Goal: Information Seeking & Learning: Learn about a topic

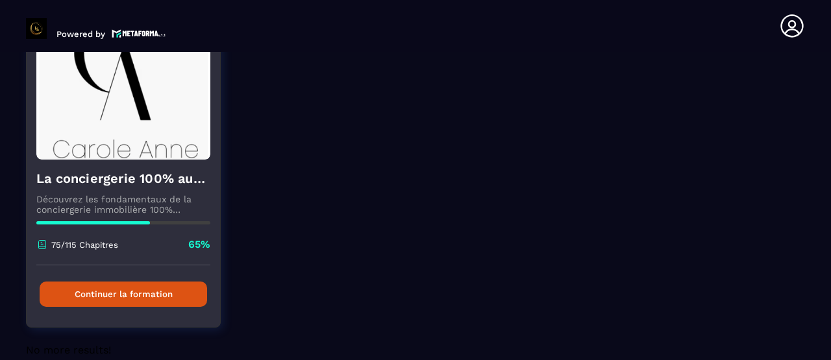
scroll to position [160, 0]
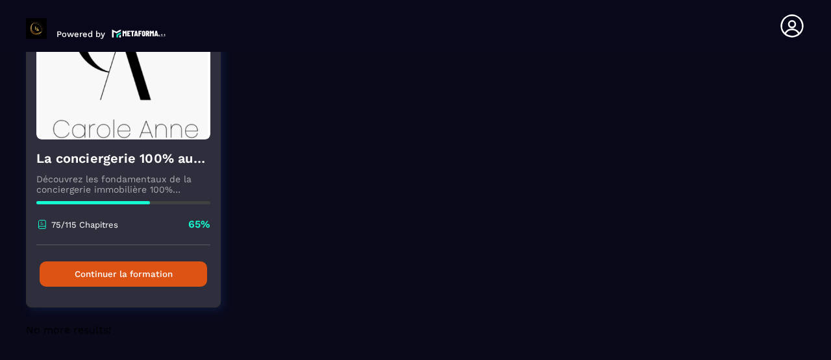
click at [82, 279] on button "Continuer la formation" at bounding box center [124, 274] width 168 height 25
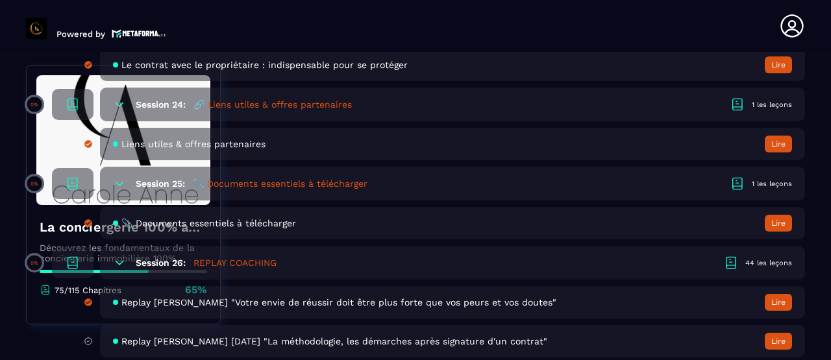
scroll to position [4044, 0]
click at [753, 260] on div "44 les leçons" at bounding box center [769, 264] width 47 height 10
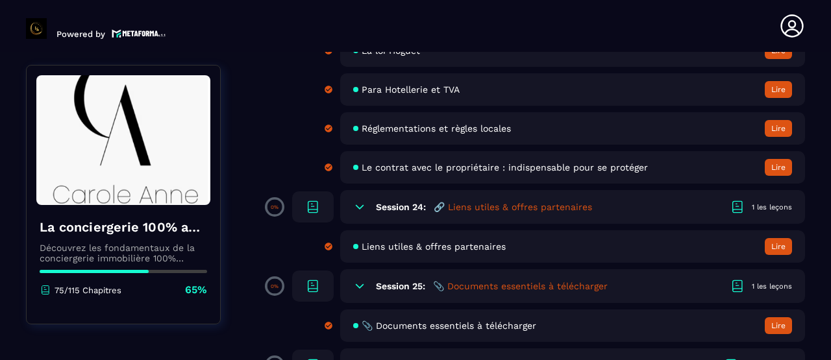
scroll to position [3657, 0]
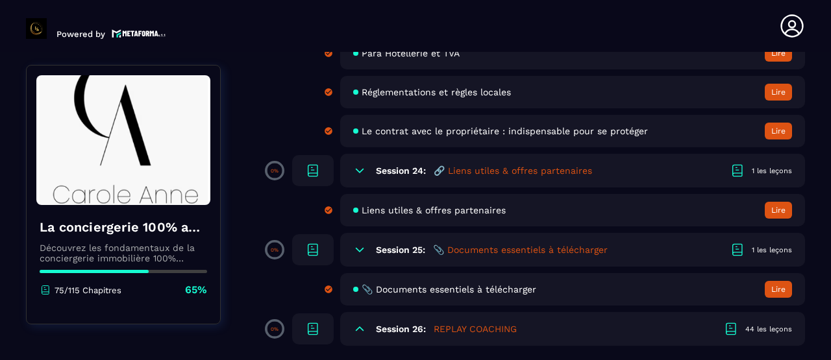
click at [780, 211] on button "Lire" at bounding box center [778, 210] width 27 height 17
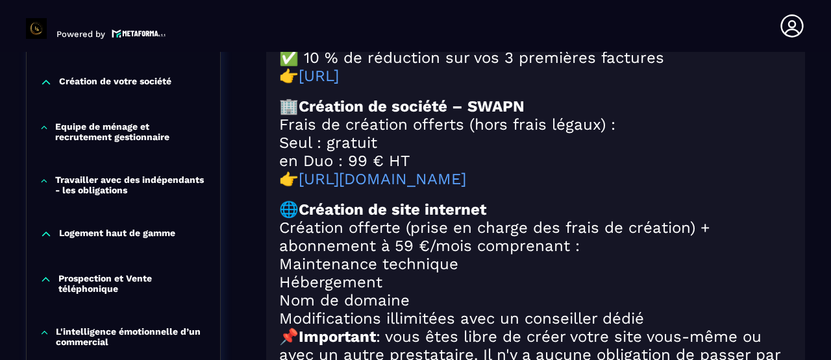
scroll to position [651, 0]
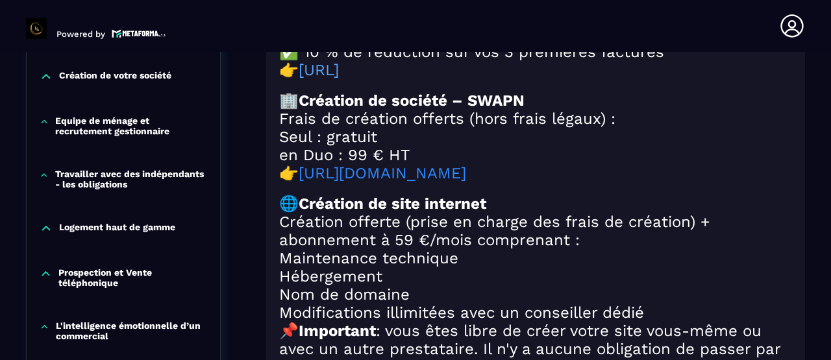
click at [466, 182] on link "[URL][DOMAIN_NAME]" at bounding box center [383, 173] width 168 height 18
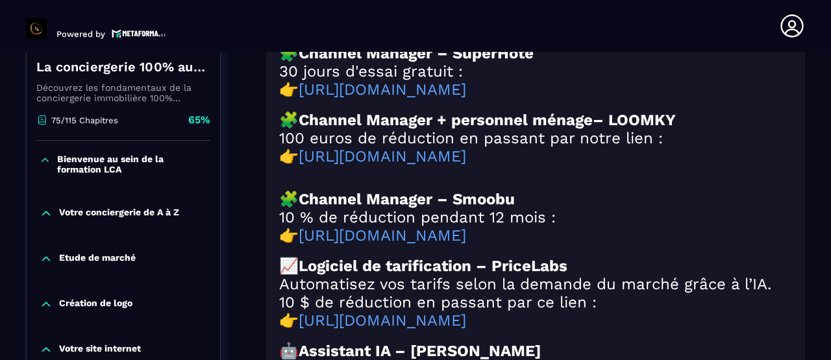
scroll to position [274, 0]
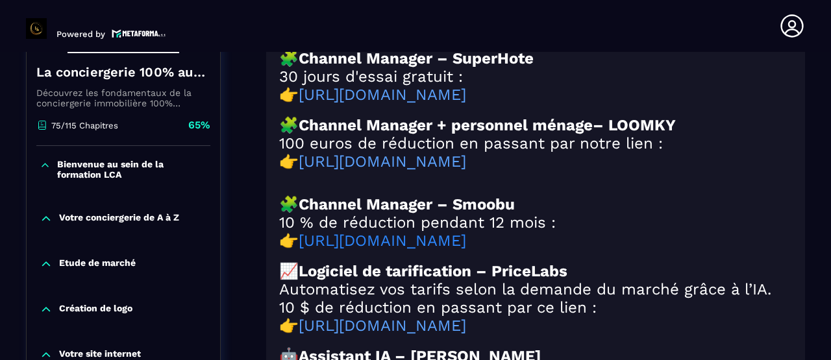
click at [466, 250] on link "[URL][DOMAIN_NAME]" at bounding box center [383, 241] width 168 height 18
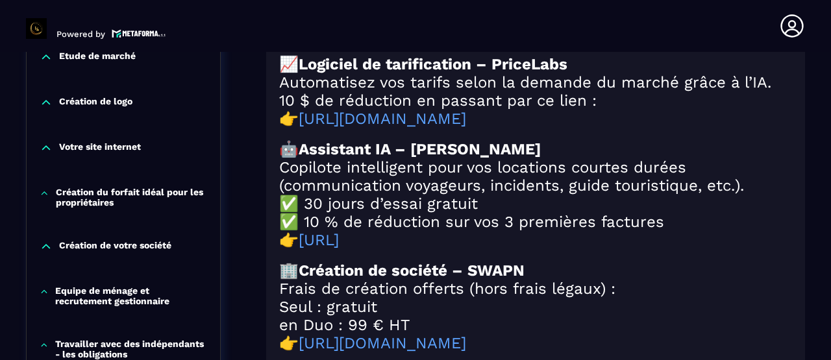
scroll to position [469, 0]
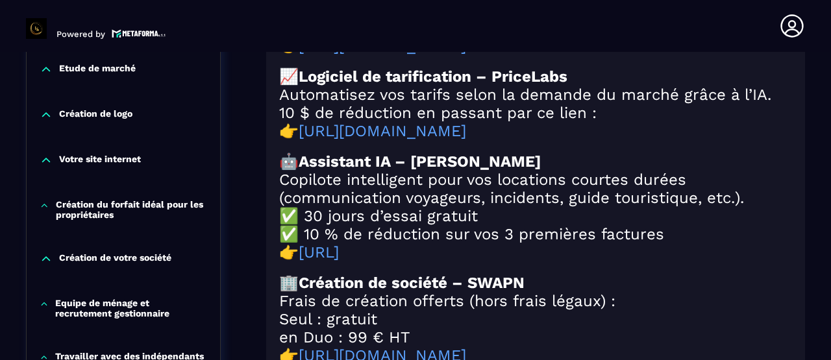
click at [124, 160] on p "Votre site internet" at bounding box center [100, 160] width 82 height 13
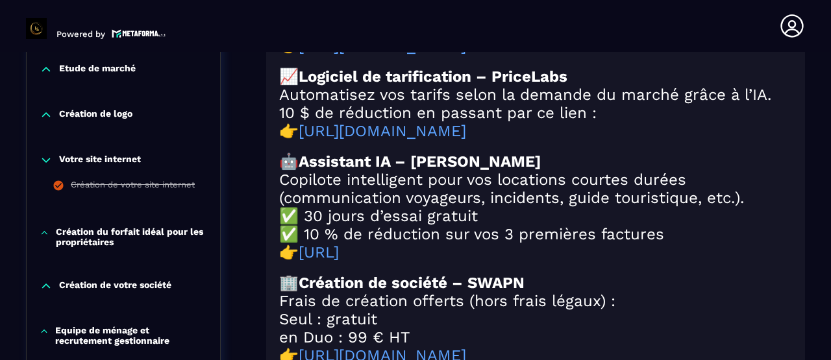
click at [121, 158] on p "Votre site internet" at bounding box center [100, 160] width 82 height 13
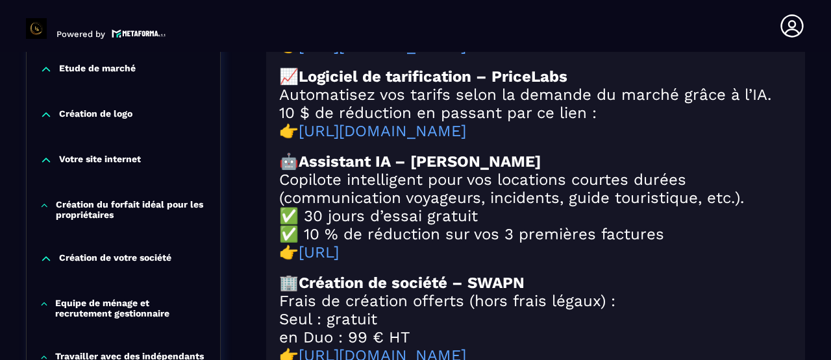
click at [121, 165] on p "Votre site internet" at bounding box center [100, 160] width 82 height 13
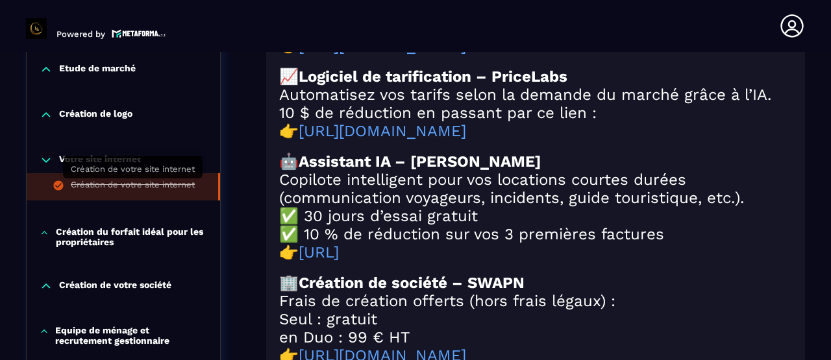
click at [122, 181] on div "Création de votre site internet" at bounding box center [133, 187] width 124 height 14
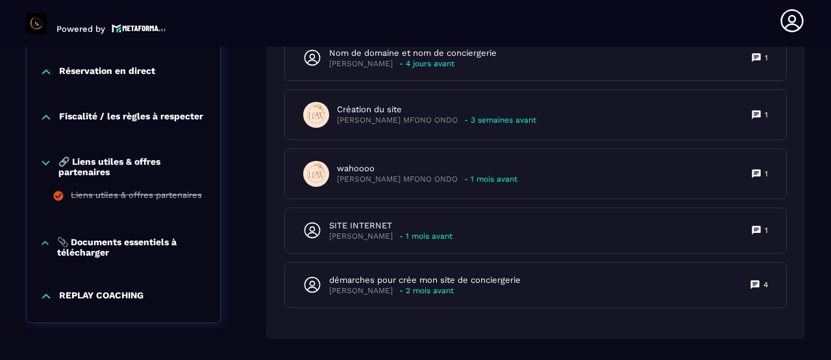
scroll to position [1446, 0]
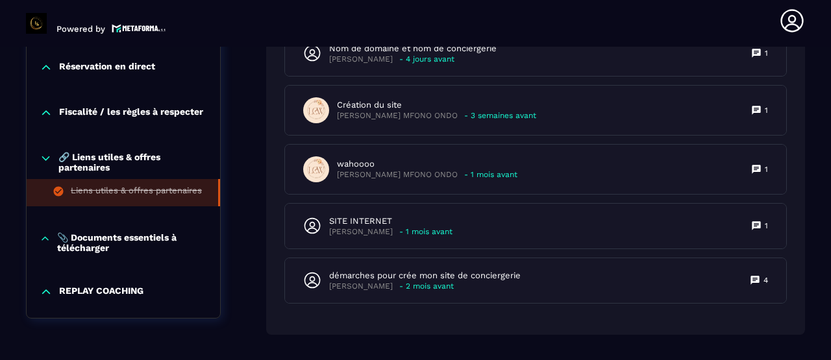
click at [107, 185] on li "Liens utiles & offres partenaires" at bounding box center [124, 192] width 194 height 27
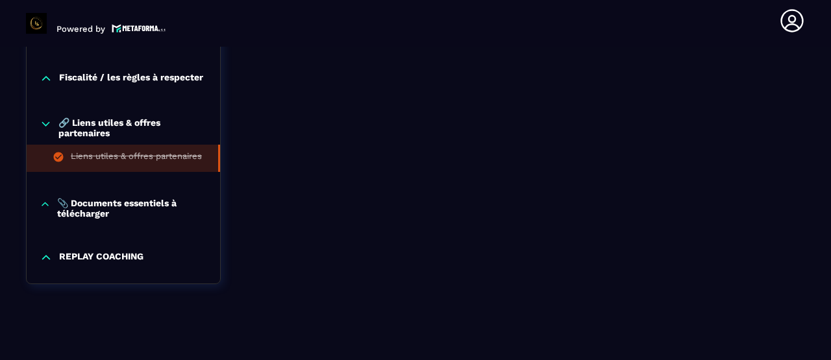
scroll to position [1460, 0]
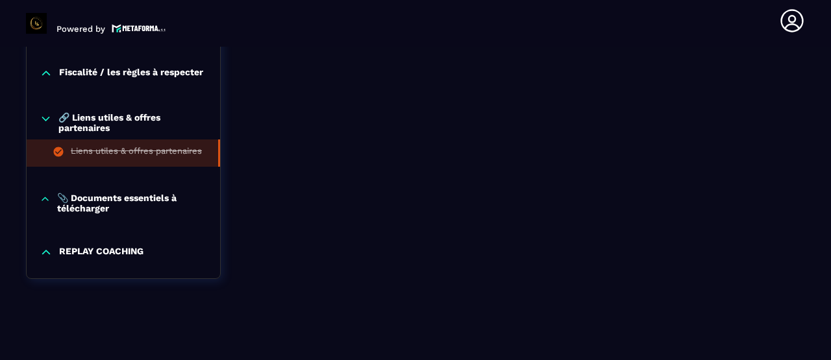
click at [104, 208] on p "📎 Documents essentiels à télécharger" at bounding box center [132, 203] width 150 height 21
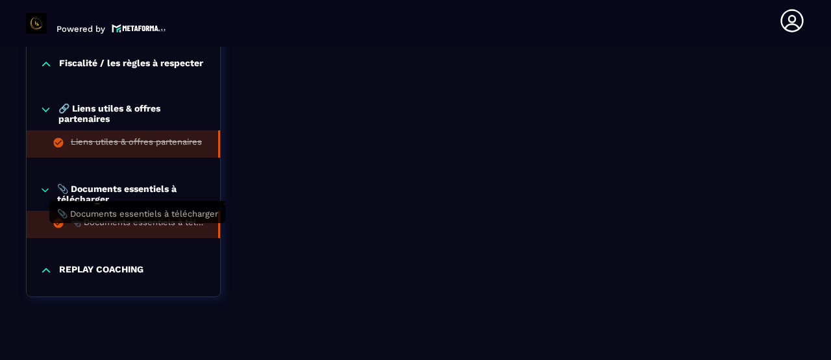
click at [152, 232] on div "📎 Documents essentiels à télécharger" at bounding box center [138, 225] width 134 height 14
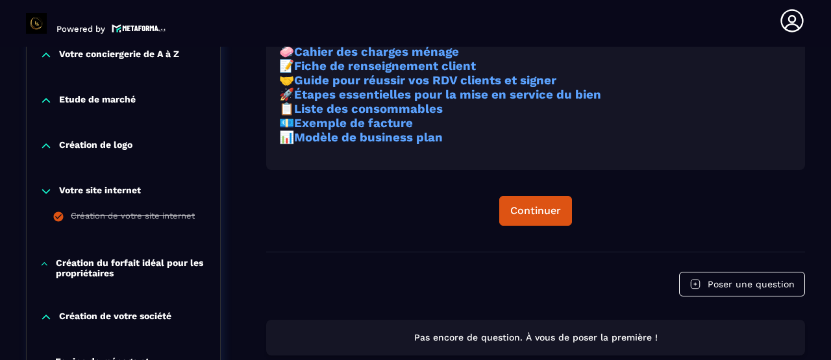
scroll to position [434, 0]
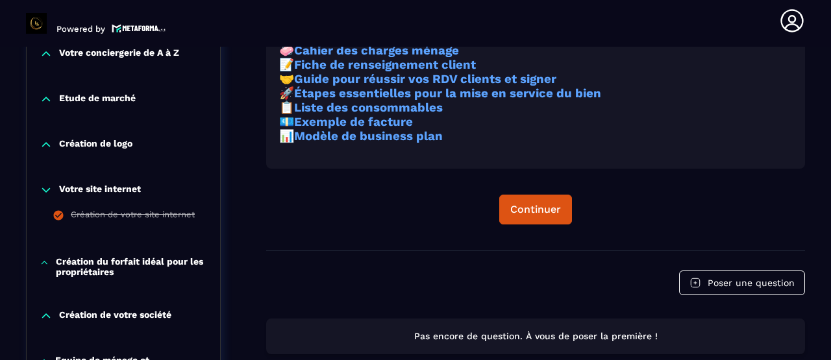
click at [45, 259] on icon at bounding box center [45, 263] width 10 height 13
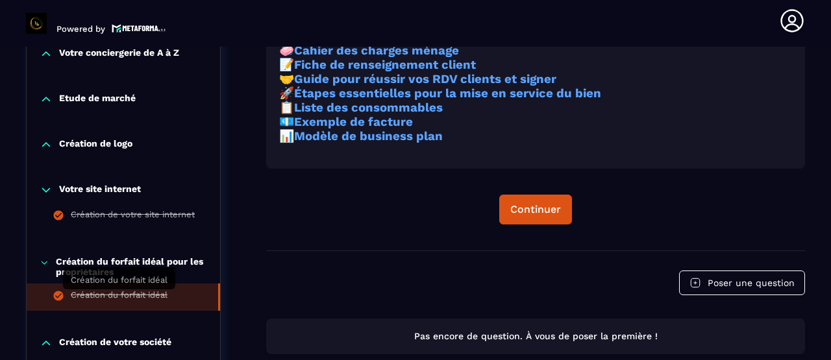
click at [127, 296] on div "Création du forfait idéal" at bounding box center [119, 297] width 97 height 14
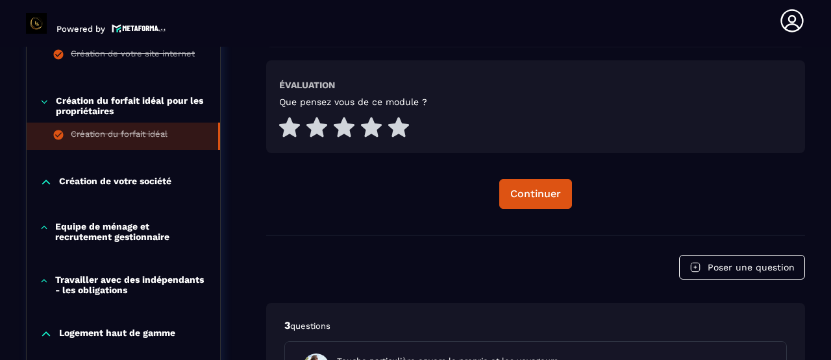
scroll to position [612, 0]
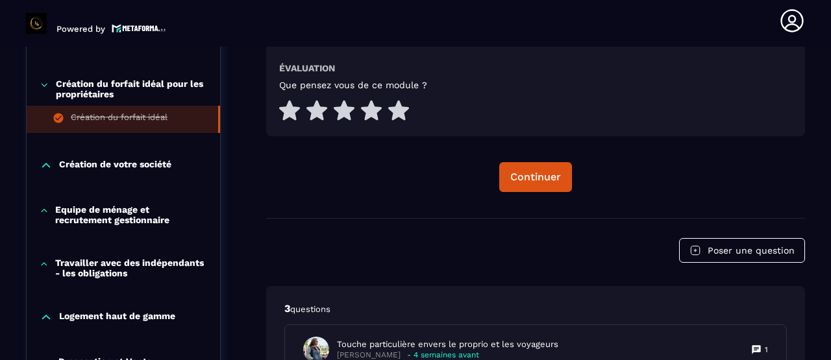
click at [48, 160] on icon at bounding box center [46, 165] width 13 height 13
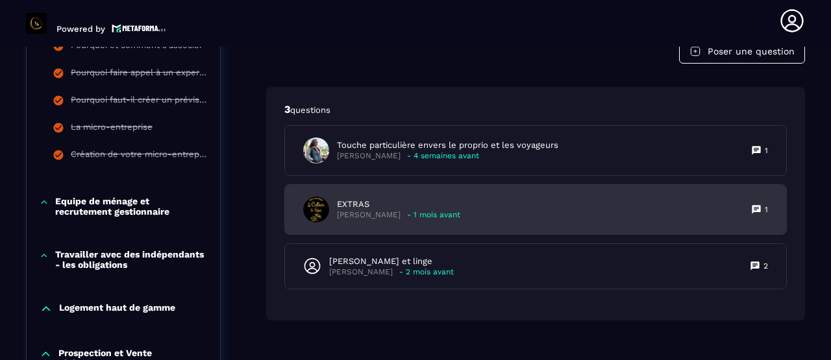
scroll to position [813, 0]
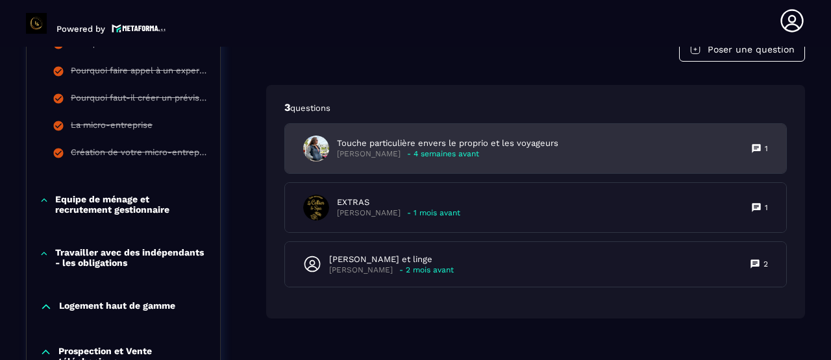
click at [583, 142] on div "Touche particulière envers le proprio et les voyageurs [PERSON_NAME] - 4 semain…" at bounding box center [535, 148] width 501 height 49
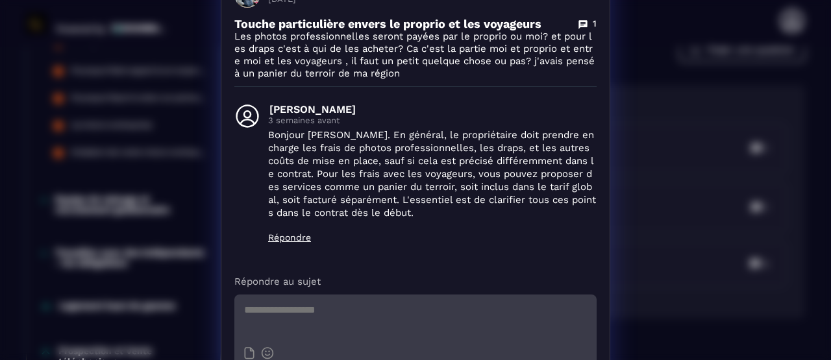
scroll to position [0, 0]
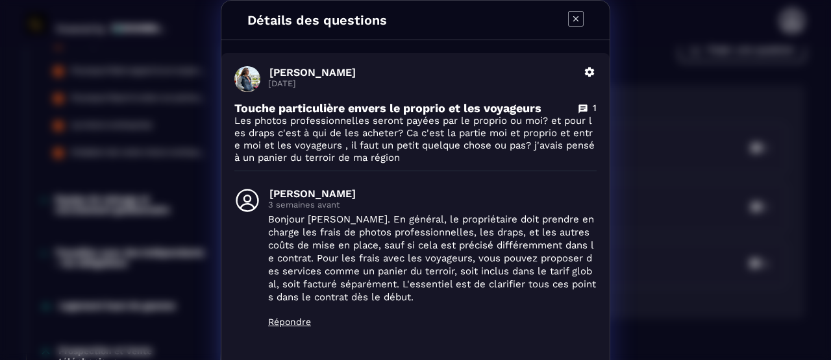
click at [579, 13] on icon "Modal window" at bounding box center [576, 19] width 16 height 16
